Goal: Task Accomplishment & Management: Manage account settings

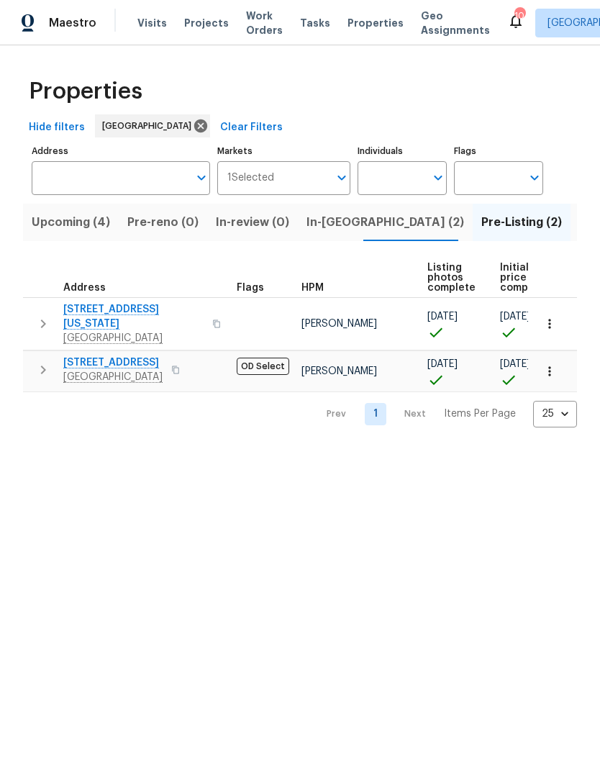
click at [148, 27] on span "Visits" at bounding box center [152, 23] width 30 height 14
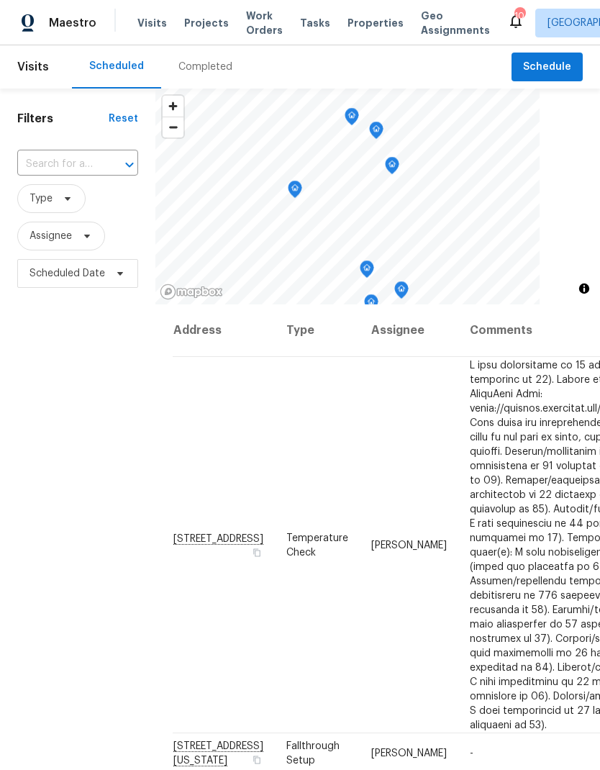
click at [54, 165] on input "text" at bounding box center [57, 164] width 81 height 22
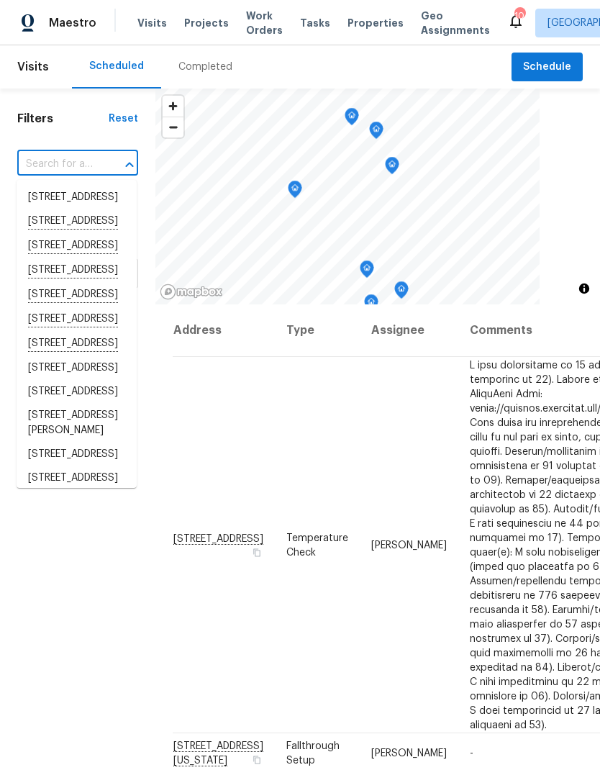
click at [51, 162] on input "text" at bounding box center [57, 164] width 81 height 22
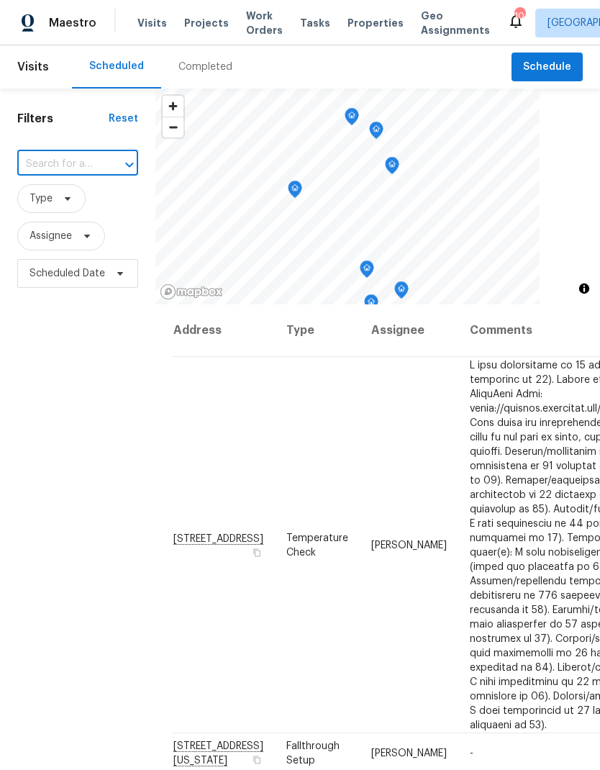
paste input "[STREET_ADDRESS][US_STATE]"
type input "[STREET_ADDRESS][US_STATE]"
click at [56, 207] on li "[STREET_ADDRESS][US_STATE]" at bounding box center [77, 206] width 120 height 40
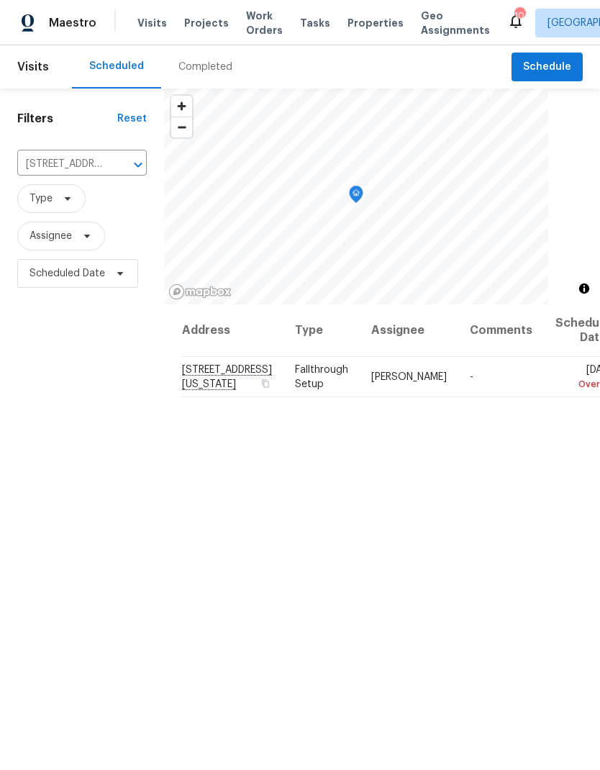
click at [0, 0] on icon at bounding box center [0, 0] width 0 height 0
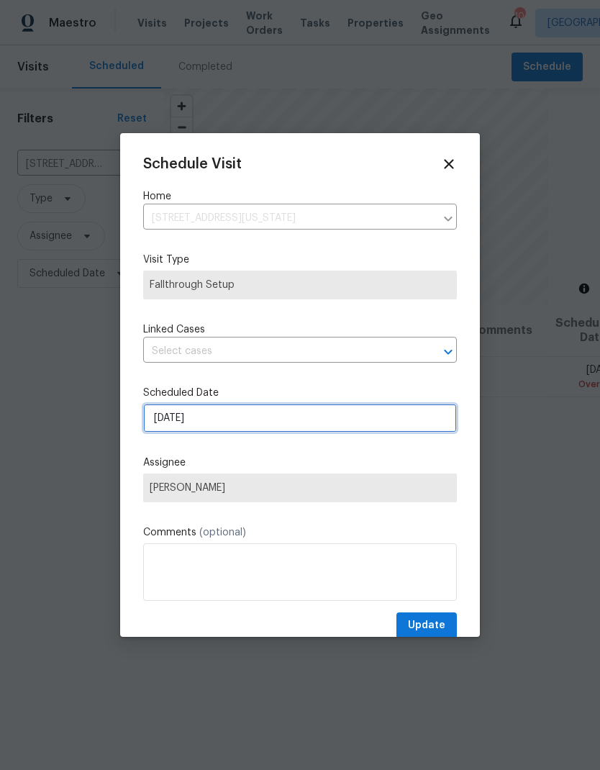
click at [329, 416] on input "[DATE]" at bounding box center [300, 418] width 314 height 29
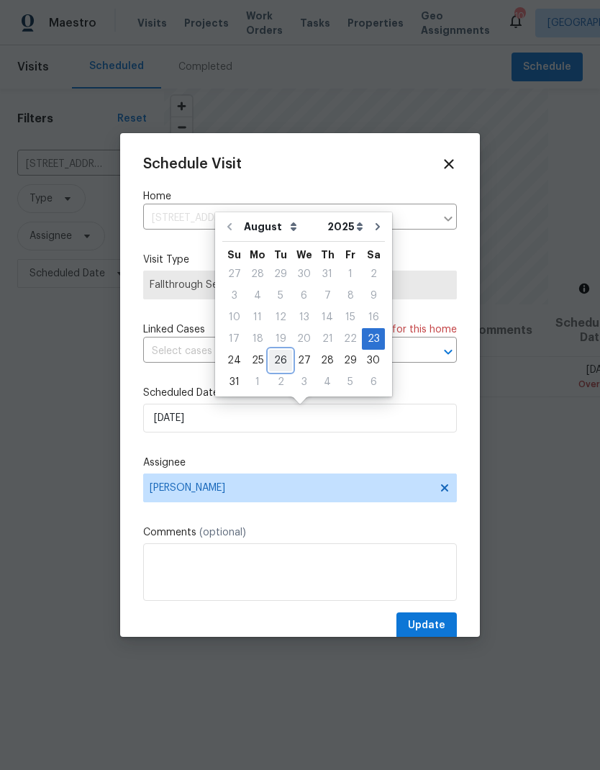
click at [276, 359] on div "26" at bounding box center [280, 360] width 23 height 20
type input "[DATE]"
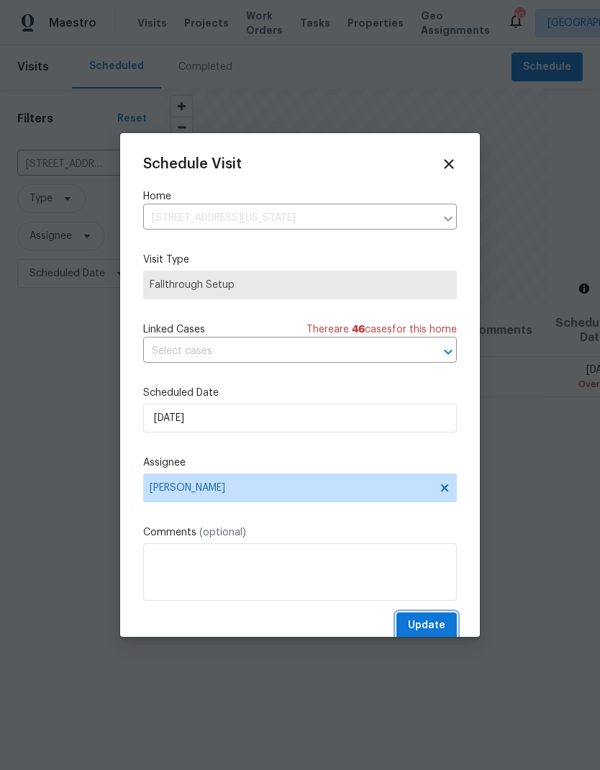
click at [431, 620] on span "Update" at bounding box center [426, 626] width 37 height 18
